Goal: Use online tool/utility: Utilize a website feature to perform a specific function

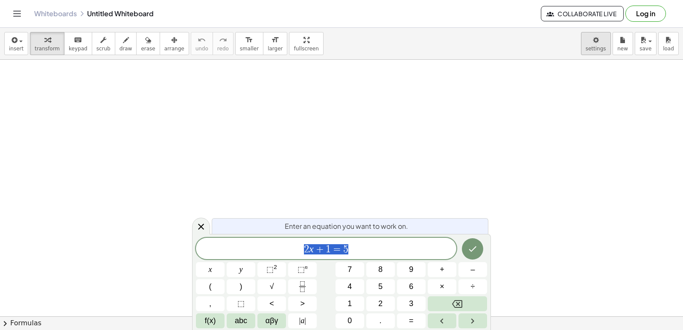
click at [592, 49] on body "Graspable Math Activities Get Started Activity Bank Assigned Work Classes White…" at bounding box center [341, 165] width 683 height 330
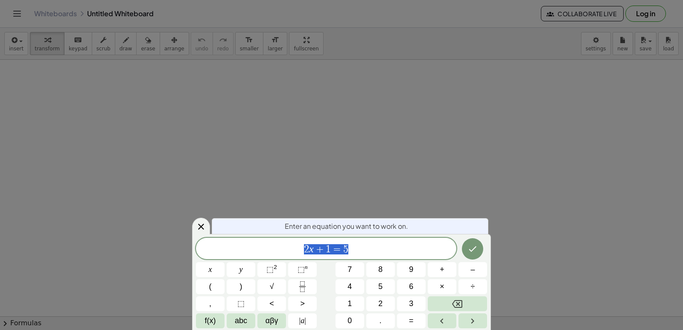
drag, startPoint x: 396, startPoint y: 178, endPoint x: 393, endPoint y: 162, distance: 15.6
click at [396, 178] on body "Graspable Math Activities Get Started Activity Bank Assigned Work Classes White…" at bounding box center [341, 165] width 683 height 330
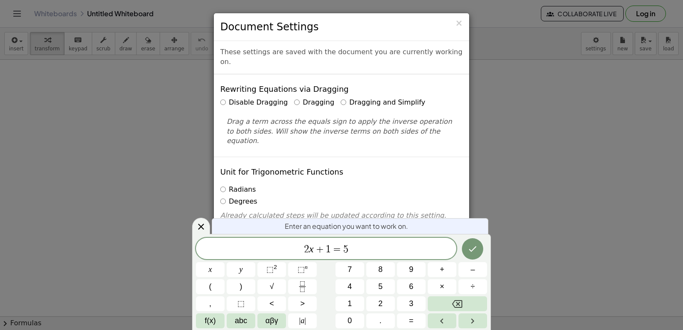
drag, startPoint x: 393, startPoint y: 162, endPoint x: 398, endPoint y: 128, distance: 34.5
click at [398, 157] on div "Unit for Trigonometric Functions Radians Degrees Already calculated steps will …" at bounding box center [341, 201] width 255 height 88
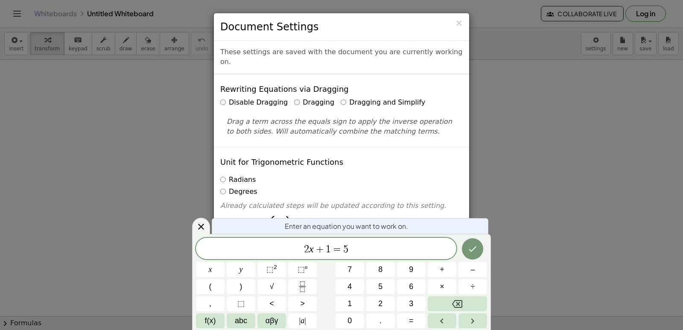
click at [517, 167] on div "× Document Settings These settings are saved with the document you are currentl…" at bounding box center [341, 165] width 683 height 330
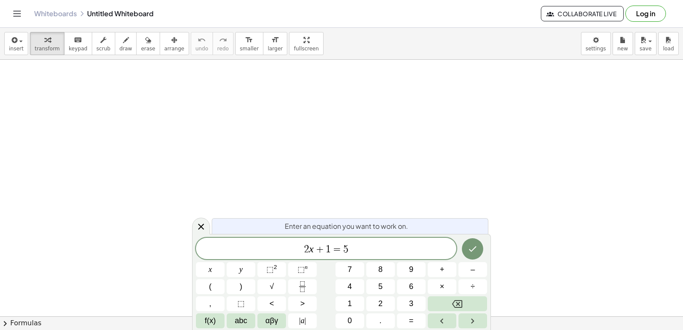
click at [196, 228] on icon at bounding box center [201, 227] width 10 height 10
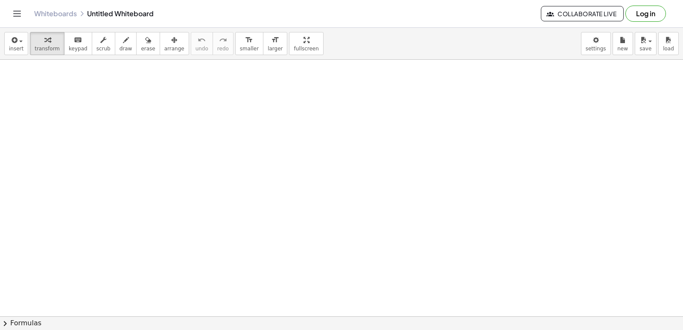
drag, startPoint x: 561, startPoint y: 240, endPoint x: 552, endPoint y: 235, distance: 10.0
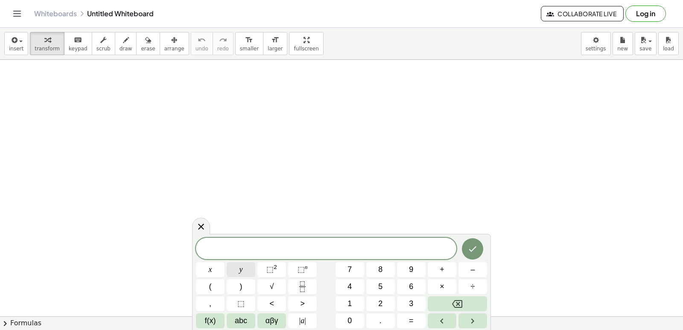
click at [240, 275] on span "y" at bounding box center [241, 270] width 3 height 12
click at [219, 270] on button "x" at bounding box center [210, 269] width 29 height 15
